Goal: Task Accomplishment & Management: Use online tool/utility

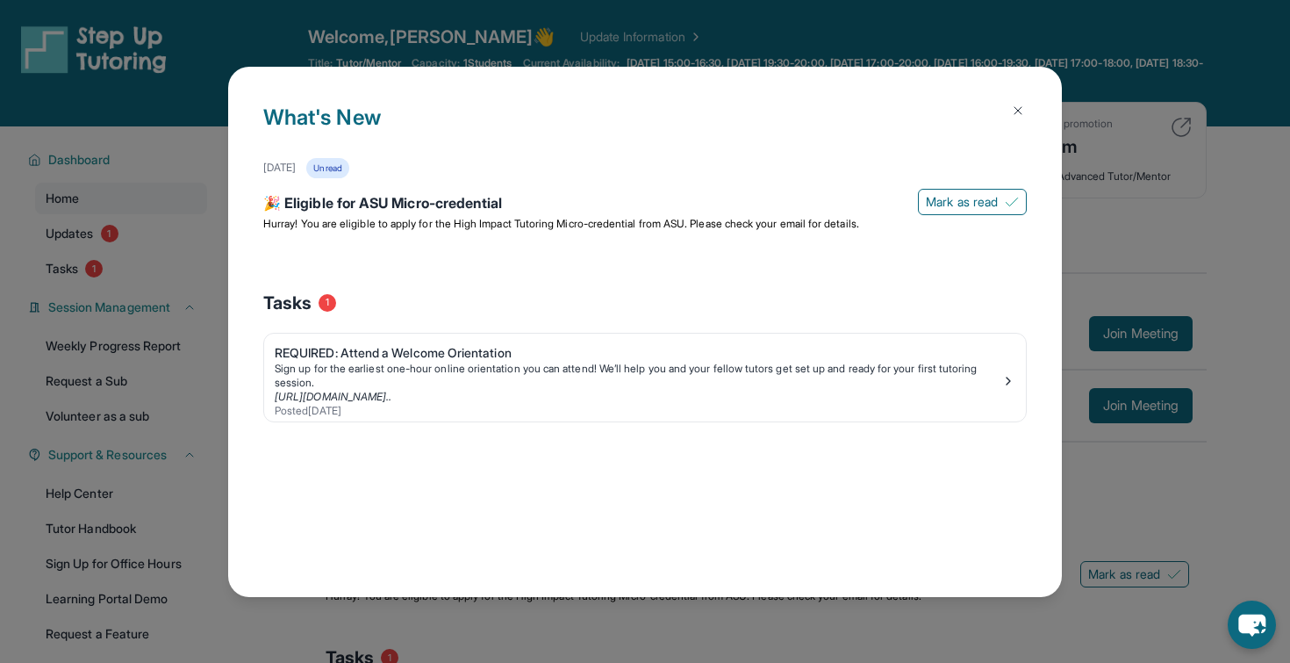
click at [1022, 104] on img at bounding box center [1018, 111] width 14 height 14
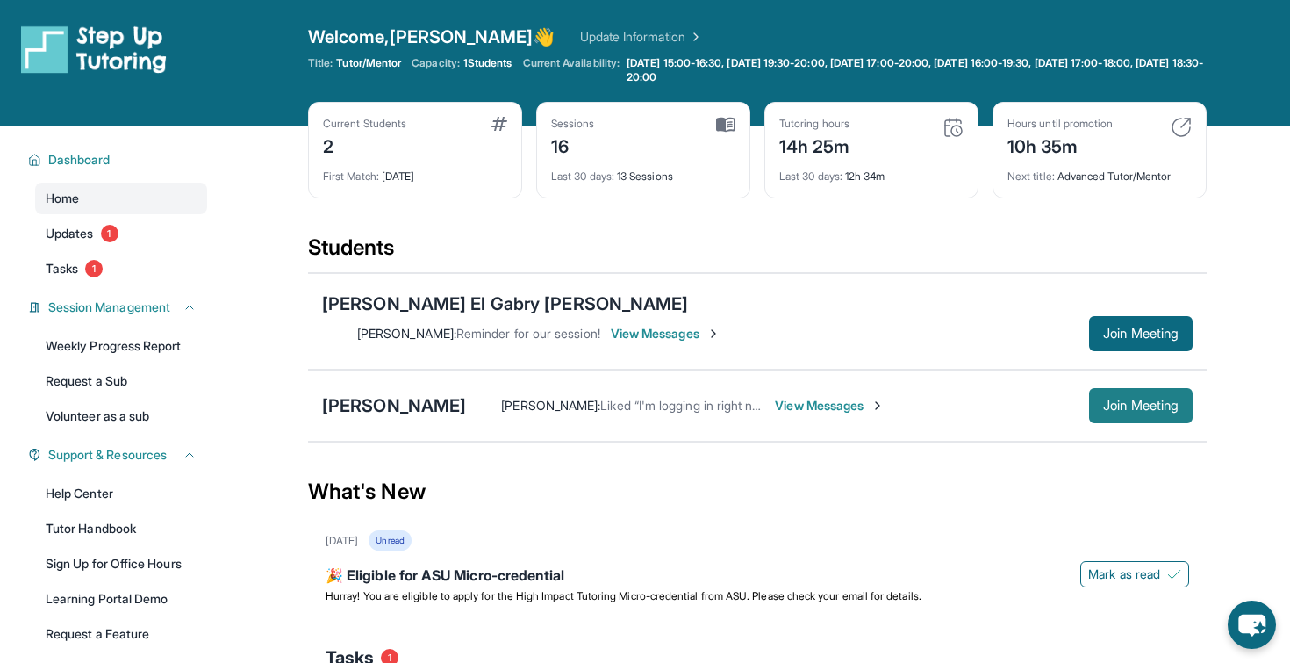
click at [1120, 389] on button "Join Meeting" at bounding box center [1141, 405] width 104 height 35
click at [902, 369] on div "[PERSON_NAME] [PERSON_NAME] : Liked “I'm logging in right now and my computer m…" at bounding box center [757, 405] width 899 height 72
click at [1103, 400] on span "Join Meeting" at bounding box center [1140, 405] width 75 height 11
copy span "Join"
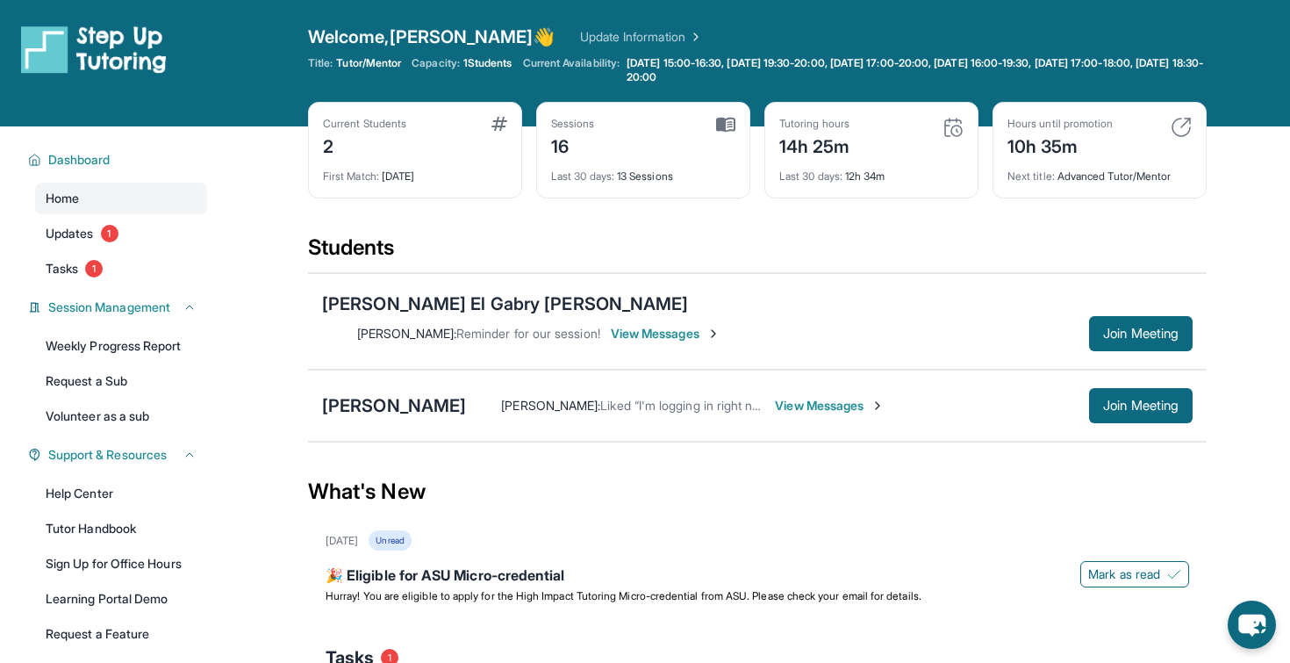
click at [1126, 453] on div "What's New" at bounding box center [757, 491] width 899 height 77
click at [1195, 453] on div "What's New" at bounding box center [757, 491] width 899 height 77
click at [1158, 400] on span "Join Meeting" at bounding box center [1140, 405] width 75 height 11
drag, startPoint x: 1118, startPoint y: 383, endPoint x: 1077, endPoint y: 444, distance: 74.0
click at [1078, 444] on main "Current Students 2 First Match : [DATE] Sessions 16 Last 30 days : 13 Sessions …" at bounding box center [757, 486] width 899 height 720
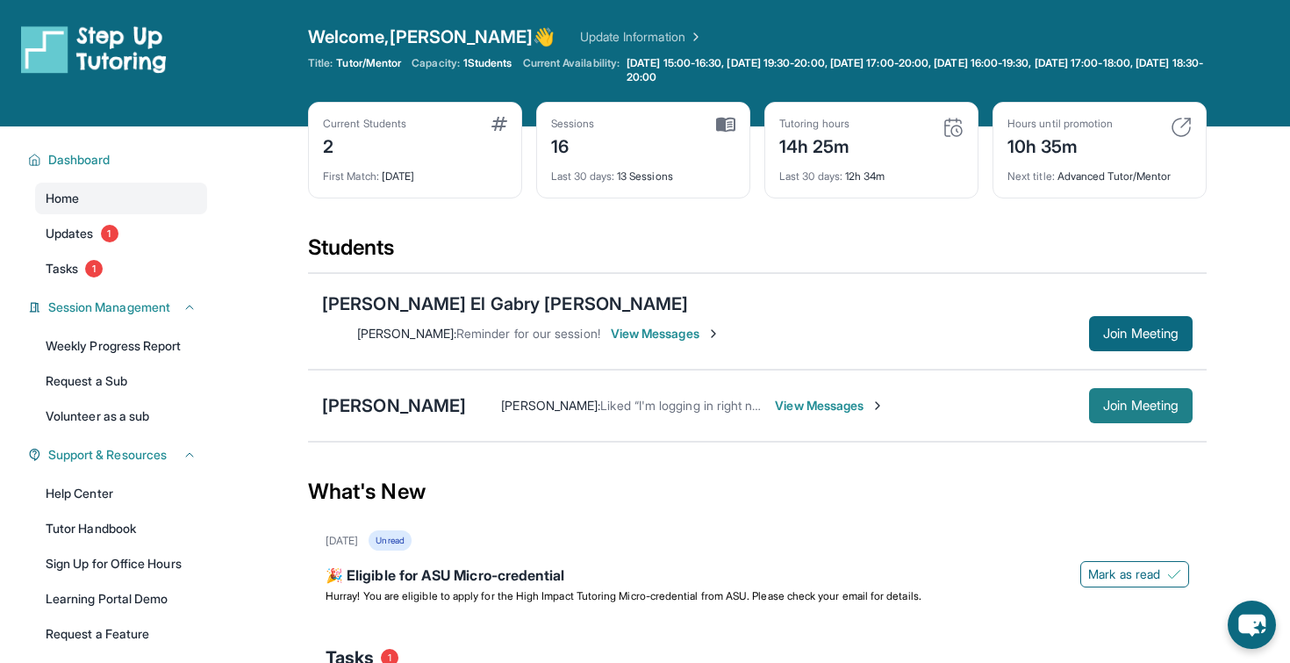
click at [1115, 389] on button "Join Meeting" at bounding box center [1141, 405] width 104 height 35
